Goal: Information Seeking & Learning: Learn about a topic

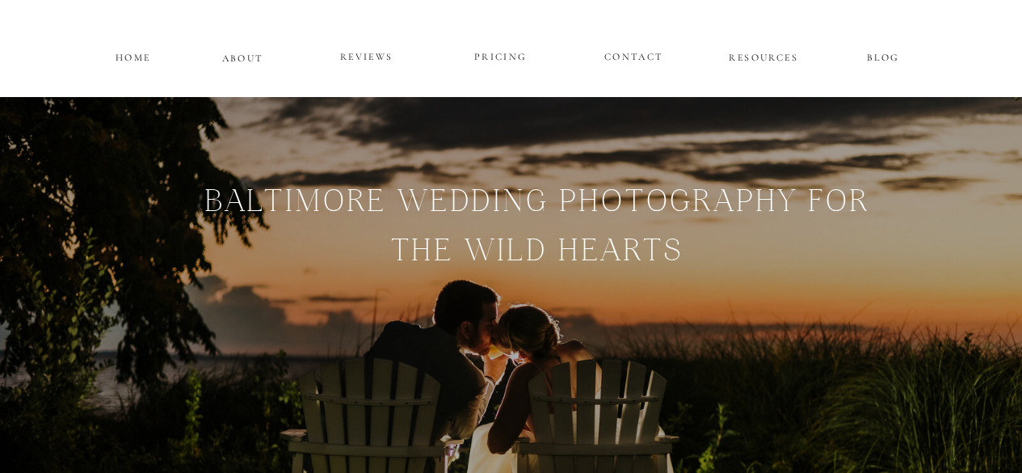
click at [497, 66] on p "PRICING" at bounding box center [501, 57] width 97 height 19
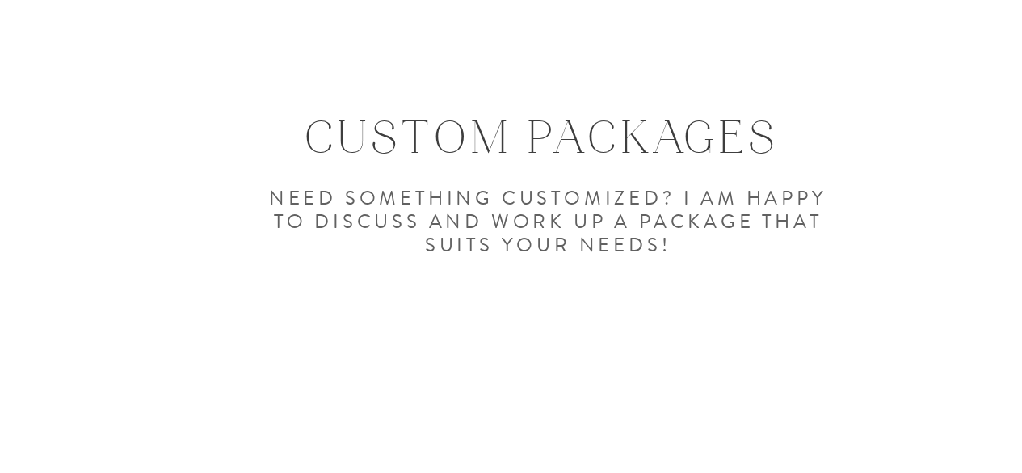
scroll to position [2595, 0]
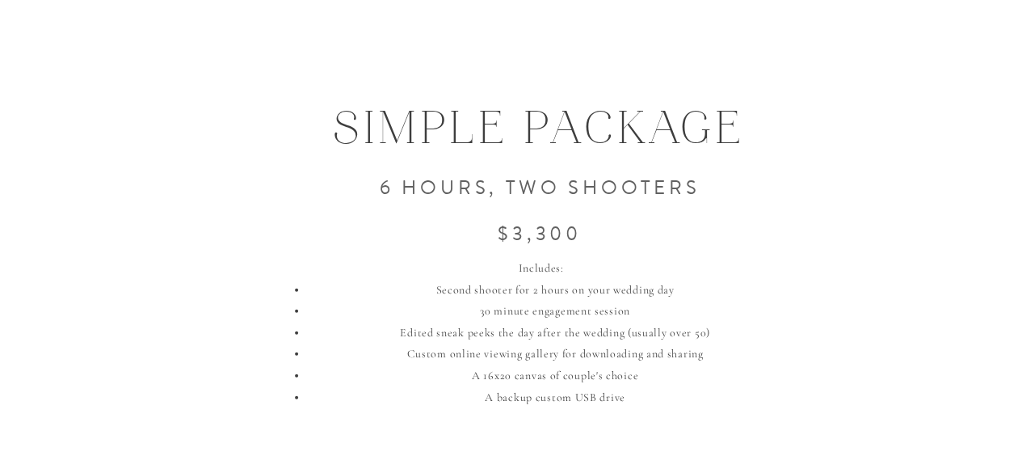
scroll to position [1948, 0]
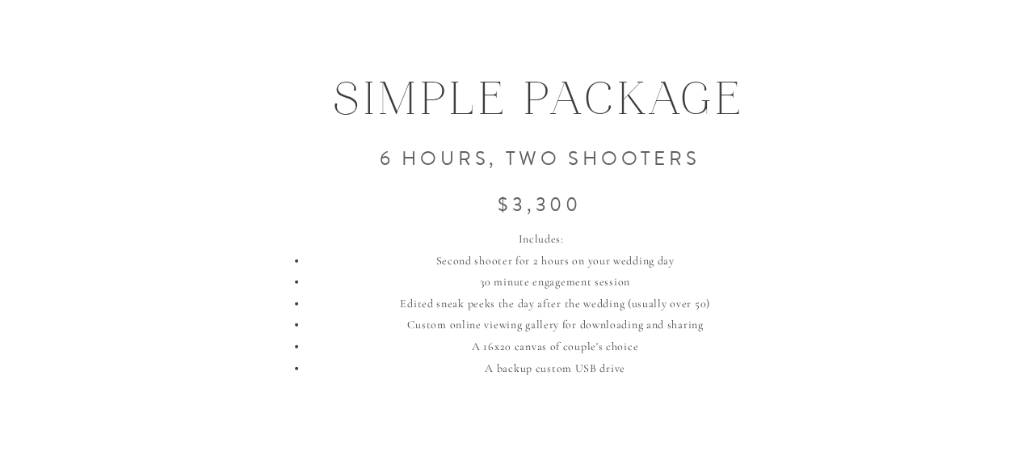
drag, startPoint x: 432, startPoint y: 259, endPoint x: 747, endPoint y: 318, distance: 320.5
click at [747, 318] on ul "Second shooter for 2 hours on your wedding day 30 minute engagement session Edi…" at bounding box center [549, 315] width 506 height 129
copy ul "Second shooter for 2 hours on your wedding day 30 minute engagement session Edi…"
click at [534, 337] on li "A 16x20 canvas of couple's choice" at bounding box center [554, 347] width 495 height 22
drag, startPoint x: 636, startPoint y: 372, endPoint x: 485, endPoint y: 364, distance: 151.3
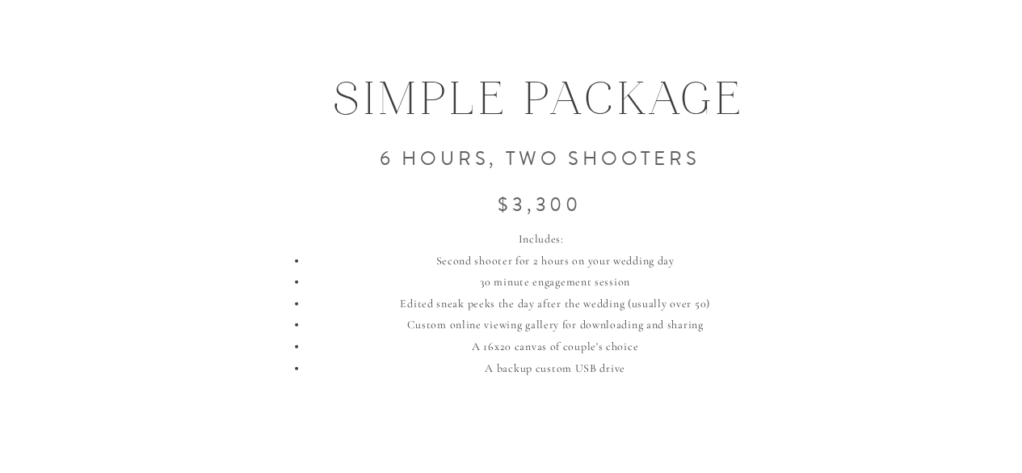
click at [485, 364] on li "A backup custom USB drive" at bounding box center [554, 369] width 495 height 22
copy li "A backup custom USB drive"
click at [609, 245] on div "Includes:" at bounding box center [541, 240] width 522 height 22
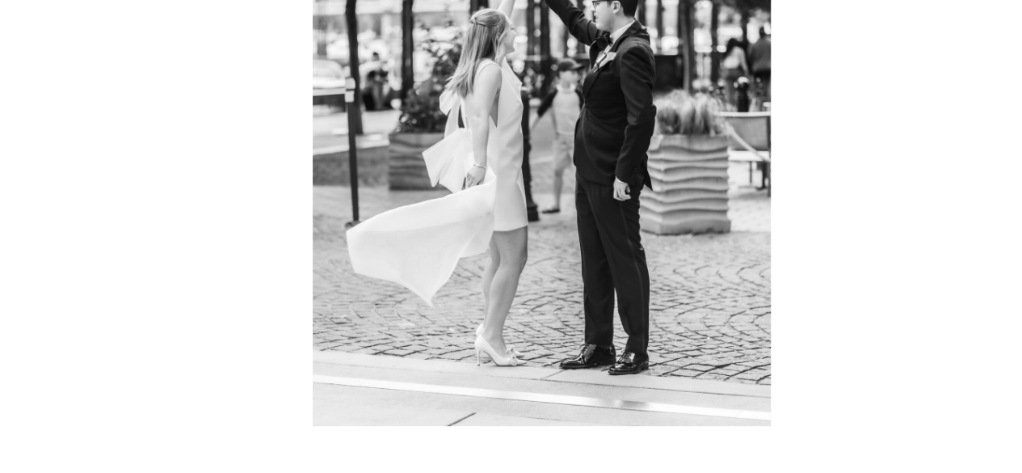
scroll to position [3641, 0]
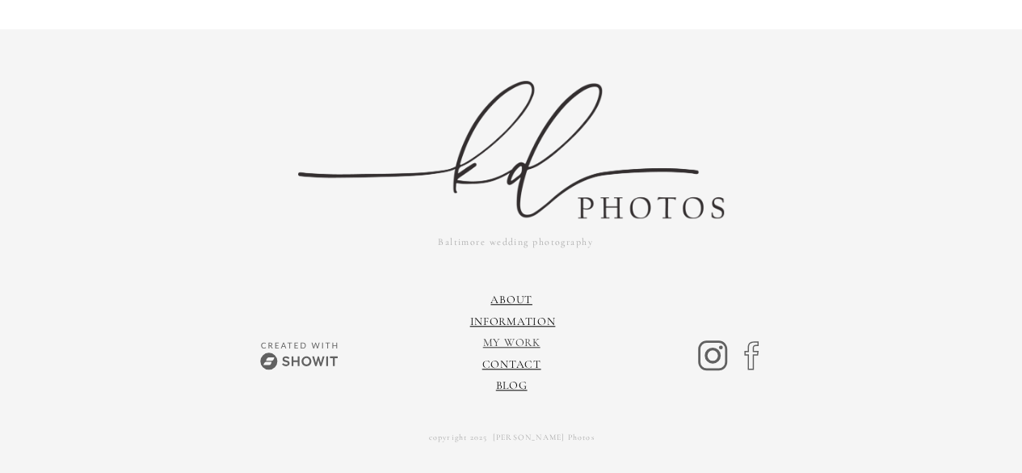
click at [519, 339] on link "My Work" at bounding box center [511, 342] width 57 height 14
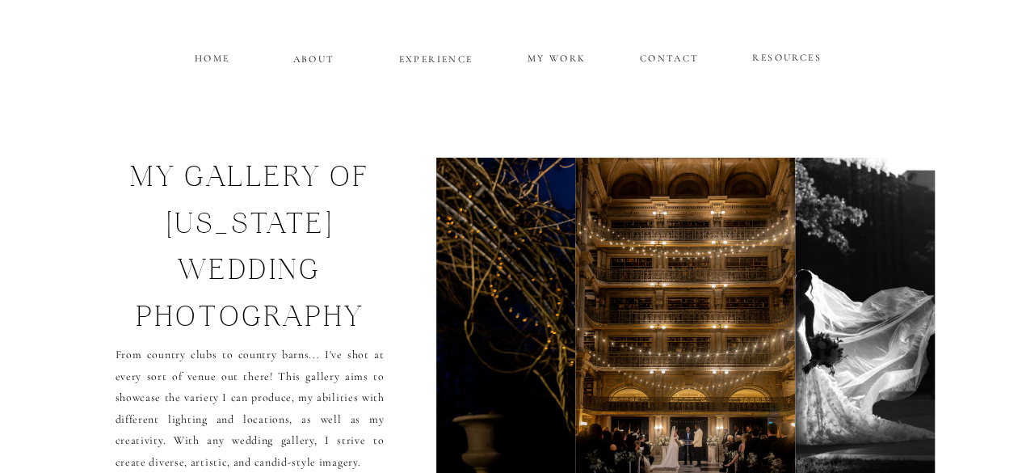
click at [533, 59] on p "MY WORK" at bounding box center [557, 56] width 62 height 15
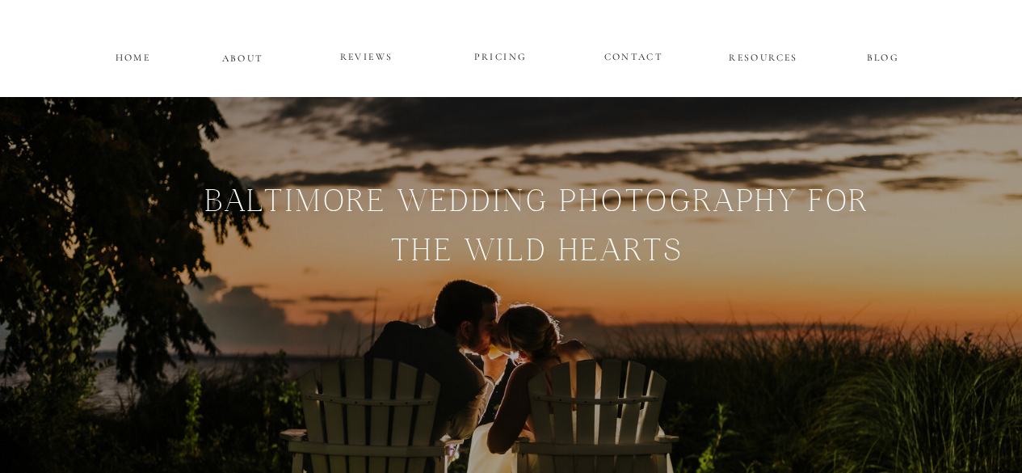
scroll to position [3133, 0]
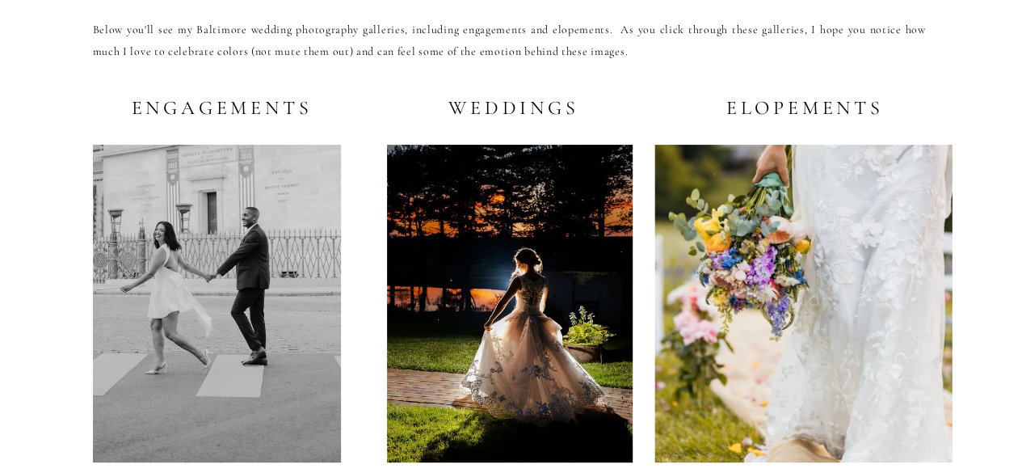
click at [441, 282] on div at bounding box center [510, 304] width 246 height 318
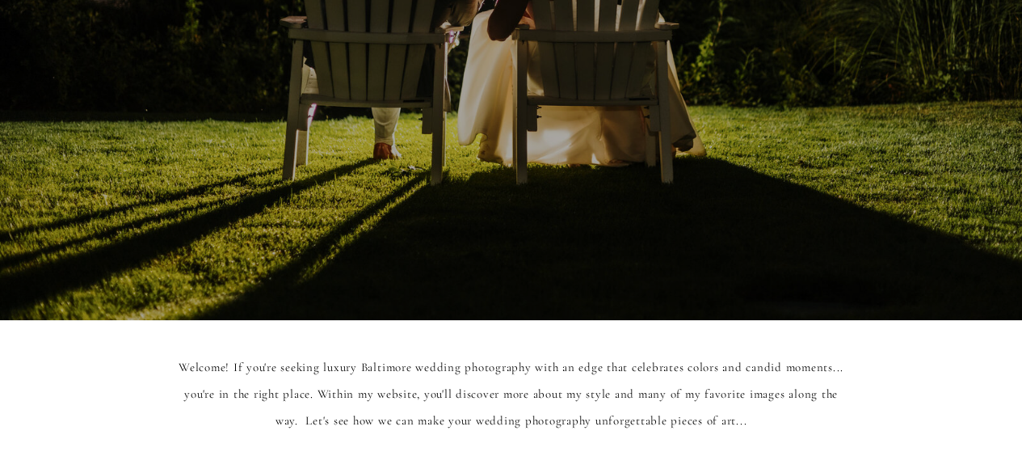
scroll to position [0, 0]
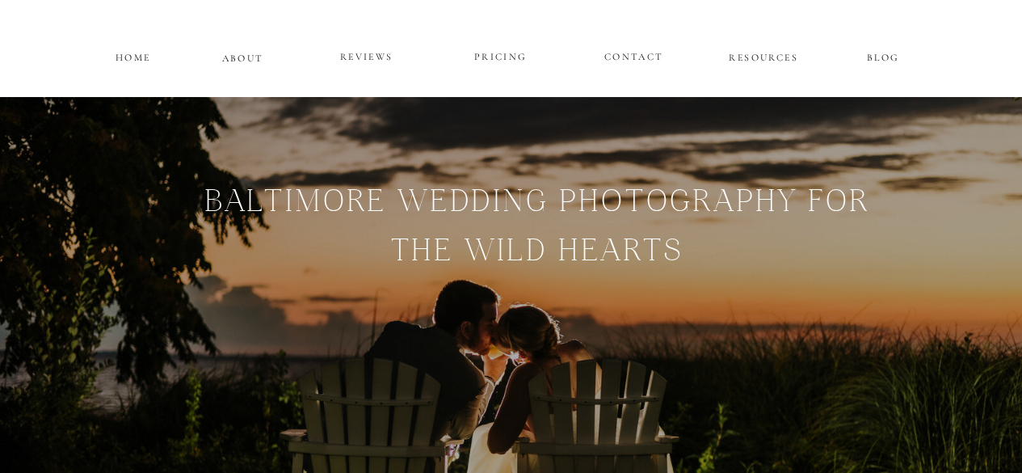
click at [504, 64] on p "PRICING" at bounding box center [501, 57] width 97 height 19
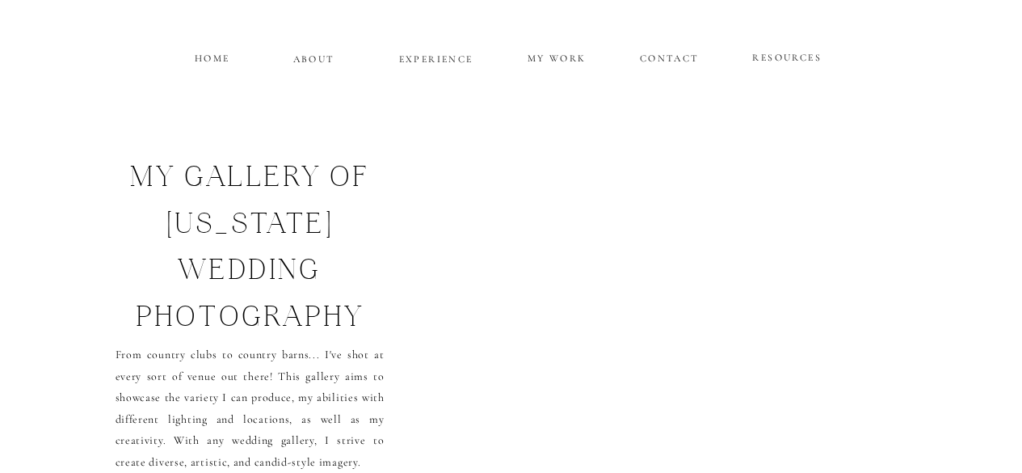
click at [441, 282] on div at bounding box center [685, 317] width 499 height 319
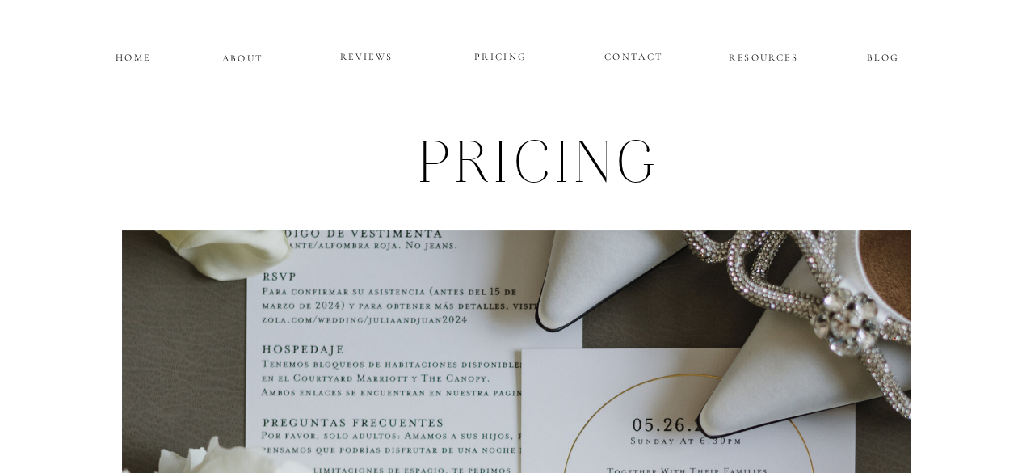
click at [254, 56] on p "ABOUT" at bounding box center [243, 56] width 42 height 14
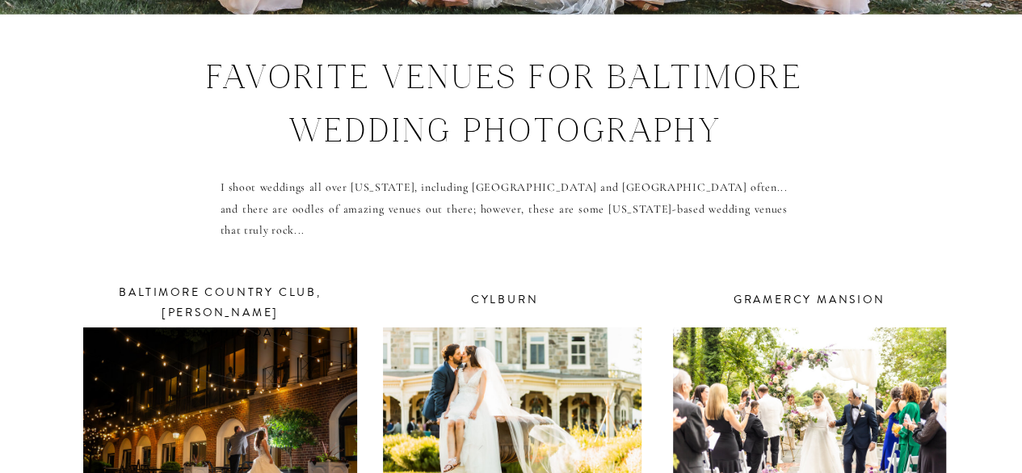
scroll to position [5863, 0]
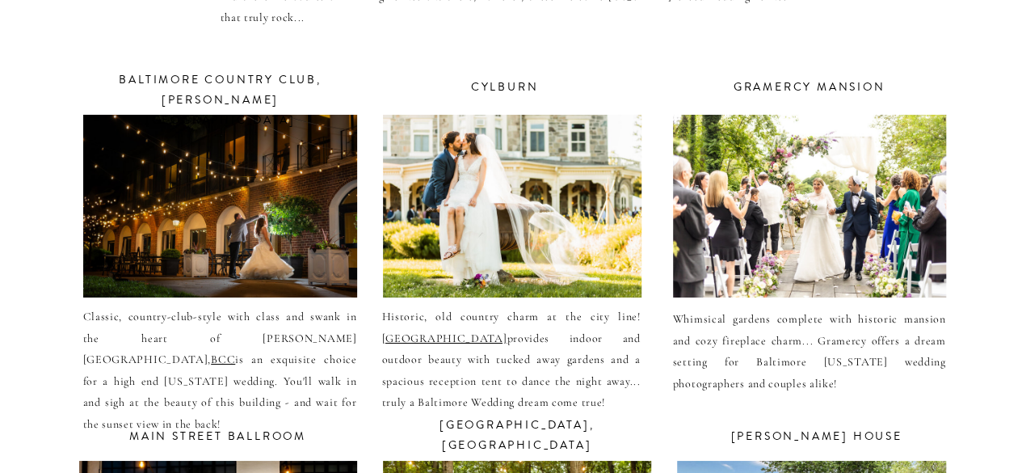
click at [459, 239] on div at bounding box center [512, 206] width 259 height 183
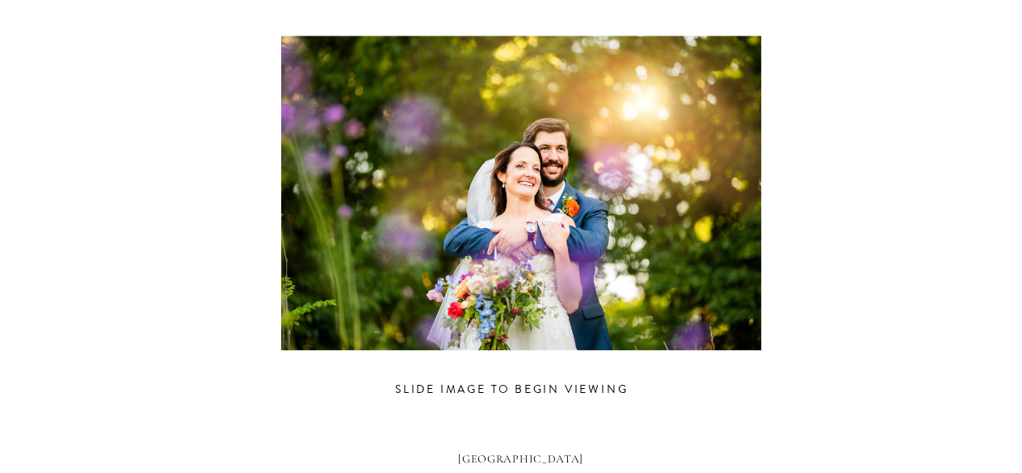
scroll to position [925, 0]
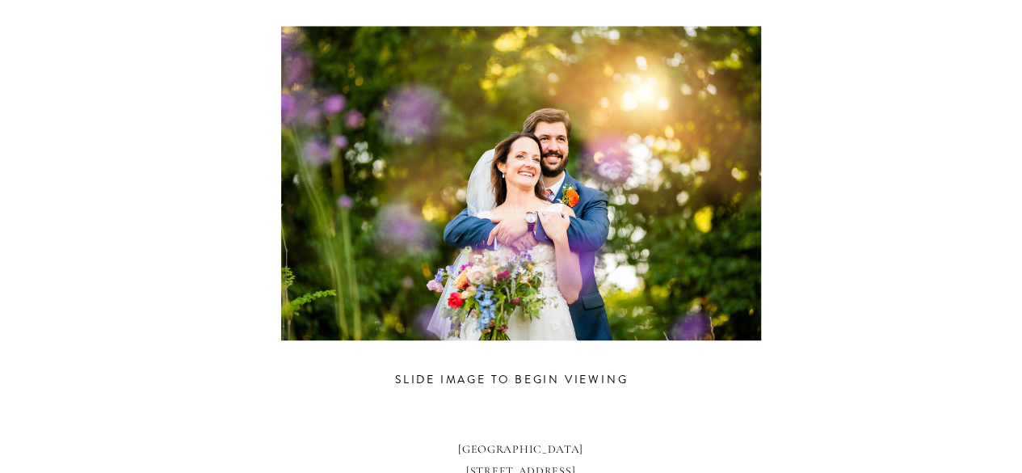
click at [676, 226] on div at bounding box center [521, 183] width 748 height 314
click at [912, 103] on div "CONTACT REVIEWS ABOUT HOME RESOURCES BLOG PRICING [GEOGRAPHIC_DATA] Weddings Be…" at bounding box center [511, 74] width 1022 height 1999
